Goal: Find specific page/section: Find specific page/section

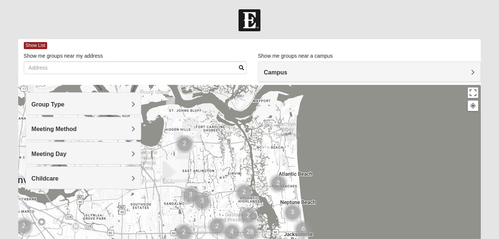
click at [88, 128] on h4 "Meeting Method" at bounding box center [84, 128] width 104 height 7
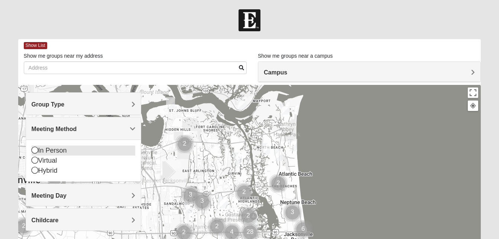
click at [65, 154] on div "In Person" at bounding box center [84, 150] width 104 height 10
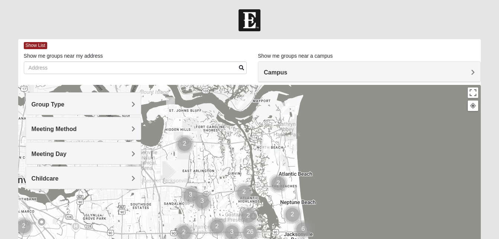
click at [84, 105] on h4 "Group Type" at bounding box center [84, 104] width 104 height 7
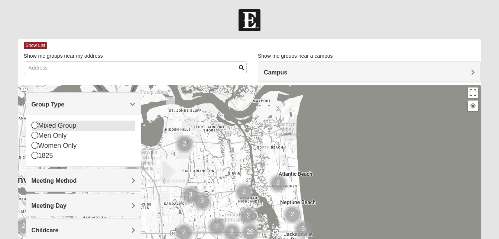
click at [77, 125] on div "Mixed Group" at bounding box center [84, 125] width 104 height 10
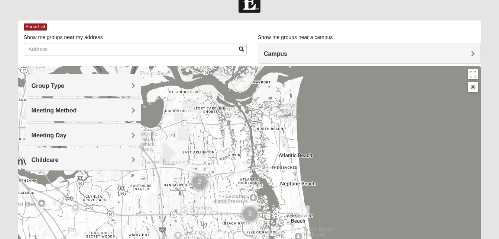
scroll to position [16, 0]
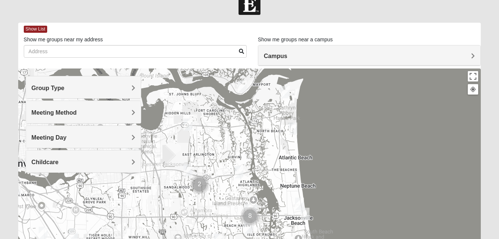
click at [311, 52] on h4 "Campus" at bounding box center [369, 55] width 211 height 7
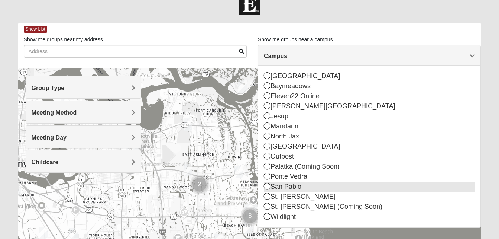
click at [267, 187] on icon at bounding box center [267, 186] width 7 height 7
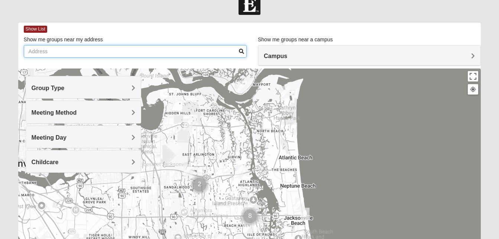
click at [156, 54] on input "Show me groups near my address" at bounding box center [135, 51] width 223 height 13
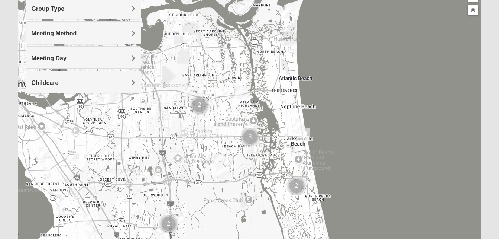
scroll to position [99, 0]
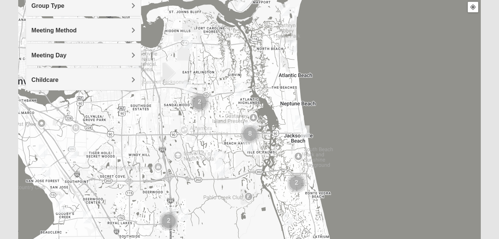
click at [246, 143] on img "Cluster of 8 groups" at bounding box center [250, 134] width 25 height 25
